Goal: Task Accomplishment & Management: Use online tool/utility

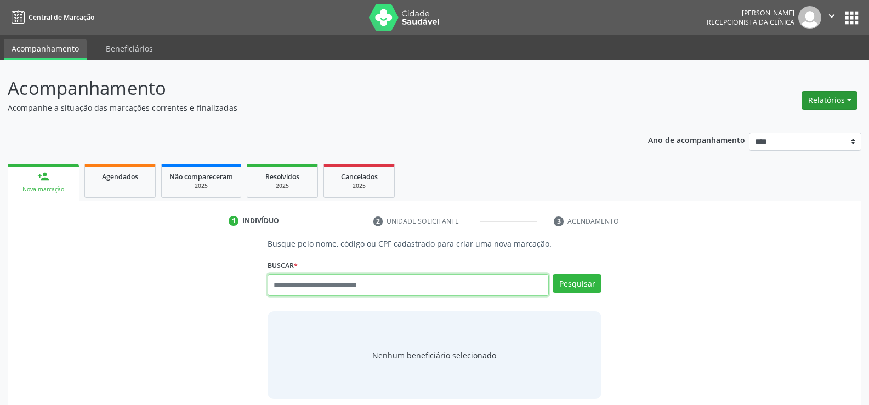
click at [835, 93] on button "Relatórios" at bounding box center [830, 100] width 56 height 19
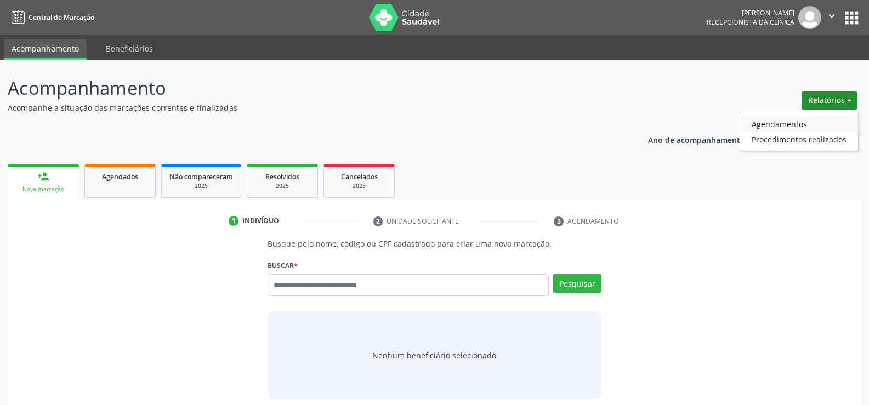
click at [779, 123] on link "Agendamentos" at bounding box center [799, 123] width 118 height 15
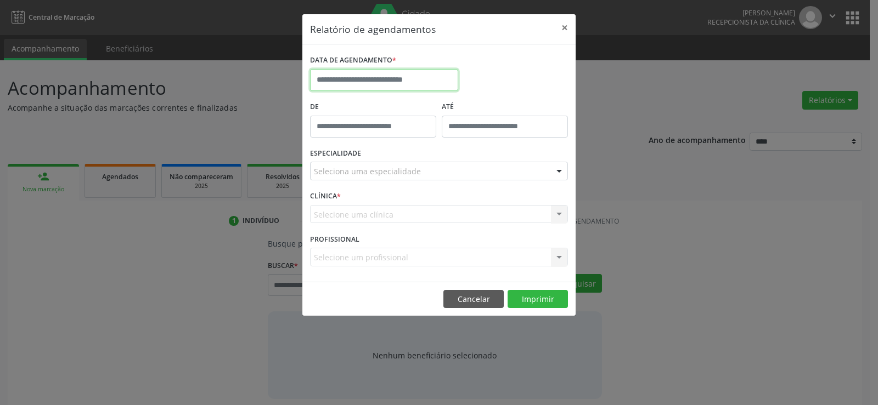
click at [424, 89] on body "Central de Marcação [PERSON_NAME] Gerra Recepcionista da clínica  Configuraçõe…" at bounding box center [439, 202] width 878 height 405
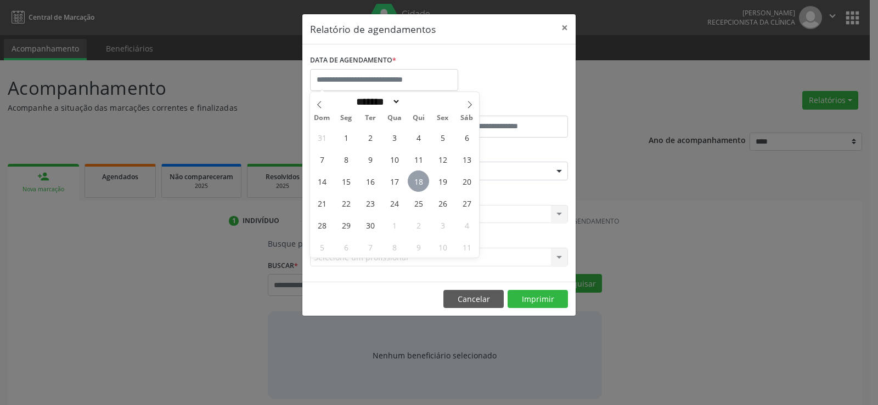
click at [414, 180] on span "18" at bounding box center [418, 181] width 21 height 21
type input "**********"
click at [414, 180] on span "18" at bounding box center [418, 181] width 21 height 21
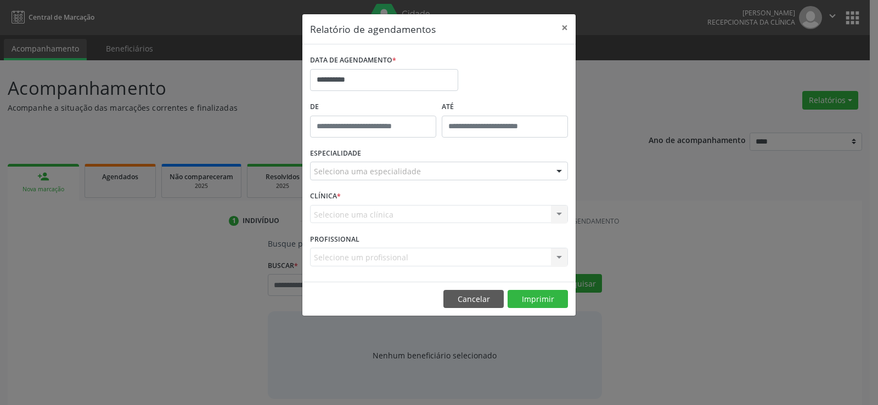
click at [422, 169] on div "Seleciona uma especialidade" at bounding box center [439, 171] width 258 height 19
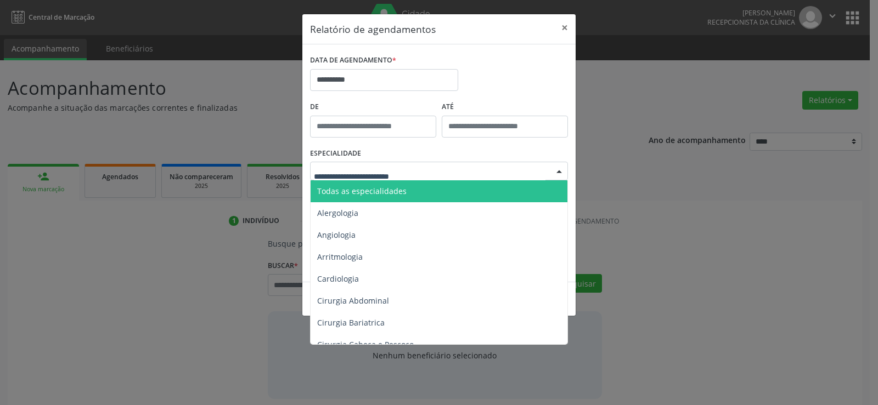
click at [421, 180] on span "Todas as especialidades" at bounding box center [439, 191] width 258 height 22
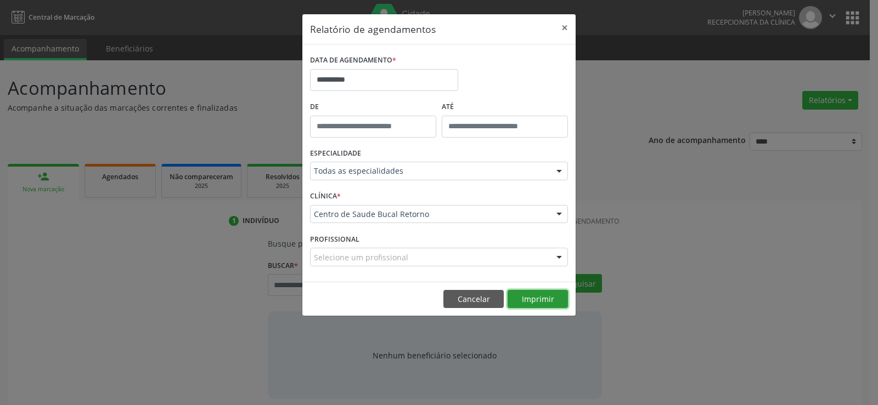
click at [542, 299] on button "Imprimir" at bounding box center [537, 299] width 60 height 19
